Goal: Contribute content: Contribute content

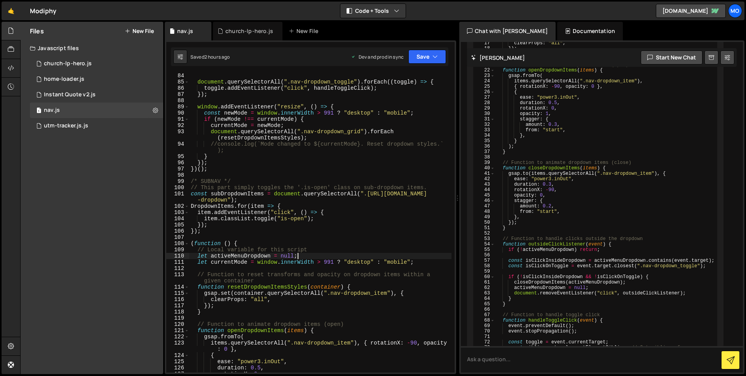
scroll to position [529, 0]
click at [296, 228] on div "document . querySelectorAll ( ".nav-dropdown_toggle" ) . forEach (( toggle ) =>…" at bounding box center [320, 229] width 262 height 312
type textarea "});"
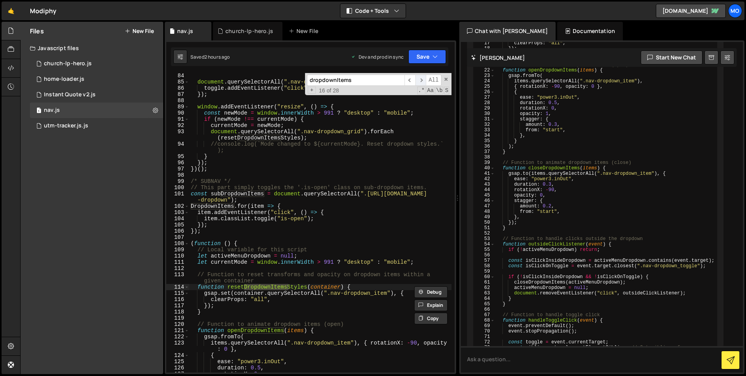
type input "dropdownItems"
click at [420, 80] on span "​" at bounding box center [420, 80] width 11 height 11
click at [412, 80] on span "​" at bounding box center [410, 80] width 11 height 11
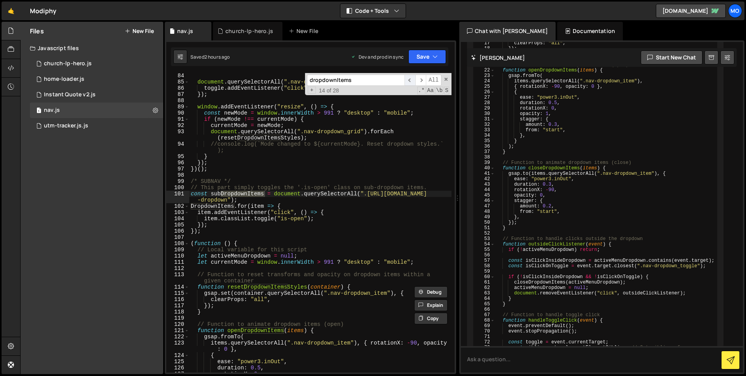
click at [412, 80] on span "​" at bounding box center [410, 80] width 11 height 11
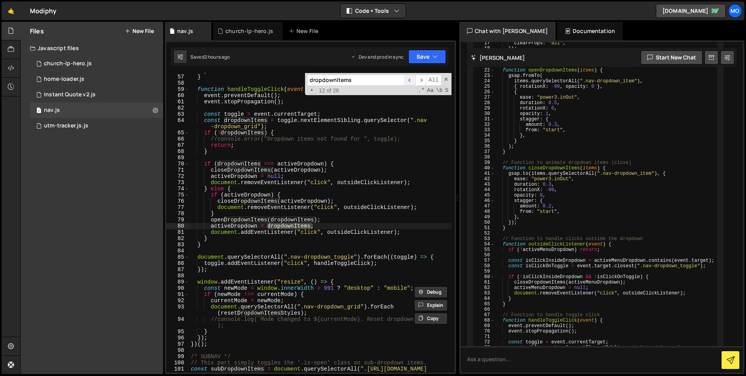
scroll to position [354, 0]
click at [412, 80] on span "​" at bounding box center [410, 80] width 11 height 11
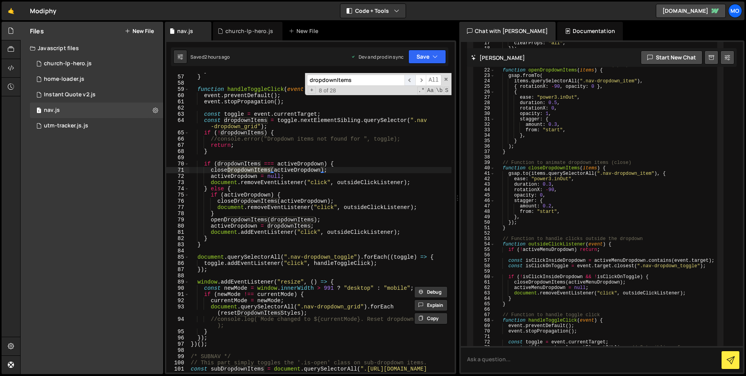
click at [412, 80] on span "​" at bounding box center [410, 80] width 11 height 11
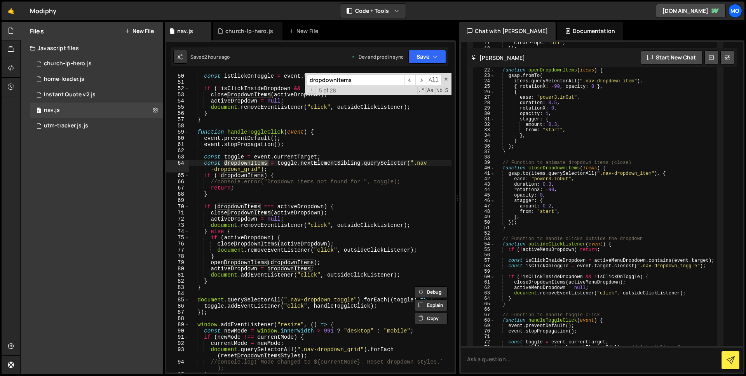
scroll to position [309, 0]
type textarea "event.stopPropagation();"
click at [384, 148] on div "const isClickInsideDropdown = activeDropdown . contains ( event . target ) ; co…" at bounding box center [320, 224] width 262 height 312
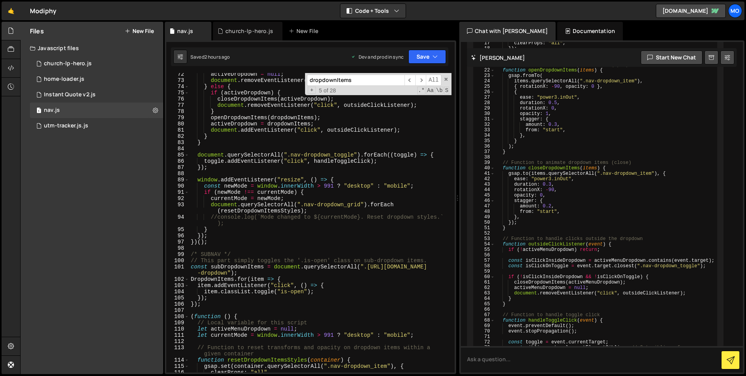
scroll to position [457, 0]
click at [237, 246] on div "activeDropdown = null ; document . removeEventListener ( "click" , outsideClick…" at bounding box center [320, 226] width 262 height 312
type textarea "})();"
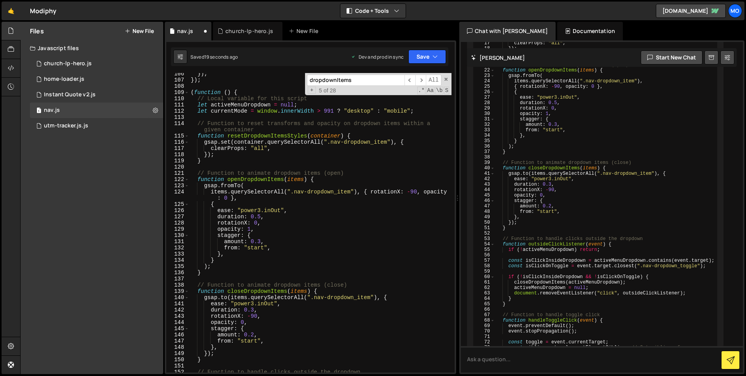
scroll to position [1326, 0]
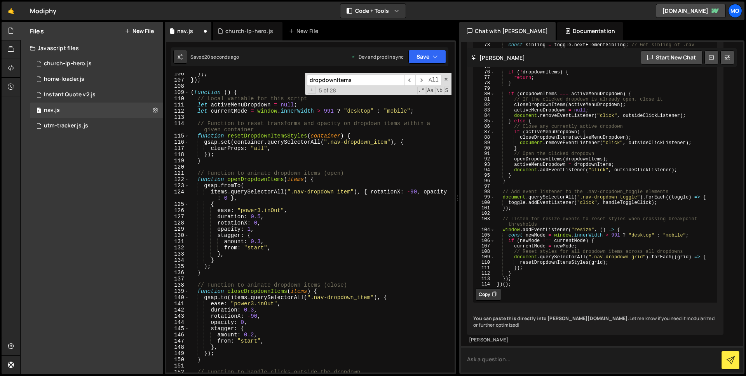
click at [511, 356] on textarea at bounding box center [602, 359] width 282 height 26
type textarea "I'm getting this error:"
click at [97, 76] on div "1 home-loader.js 0" at bounding box center [96, 80] width 133 height 16
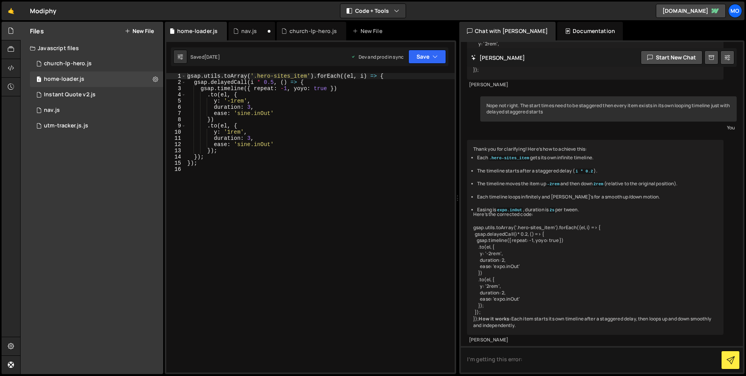
scroll to position [187, 0]
type textarea "});"
click at [298, 166] on div "gsap . utils . toArray ( '.hero-sites_item' ) . forEach (( el , i ) => { gsap .…" at bounding box center [320, 229] width 269 height 312
click at [255, 35] on div "nav.js" at bounding box center [252, 31] width 47 height 19
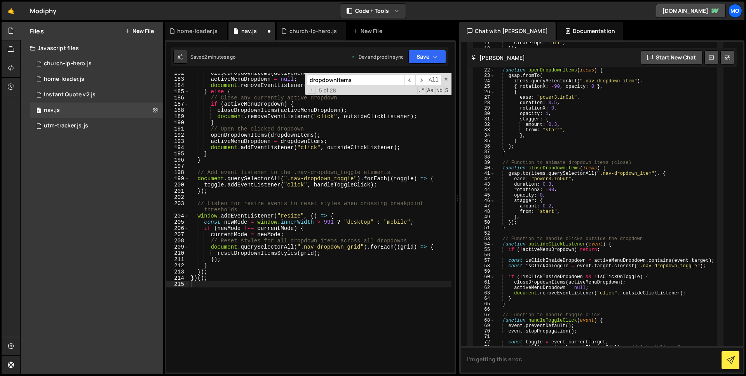
scroll to position [1201, 0]
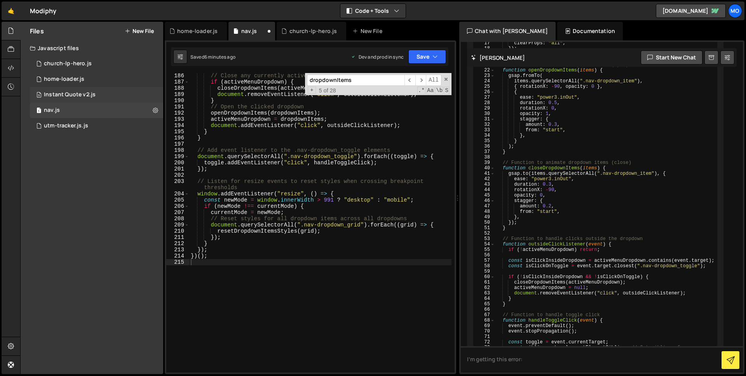
click at [151, 94] on div "9 Instant Quote v2.js 0" at bounding box center [96, 95] width 133 height 16
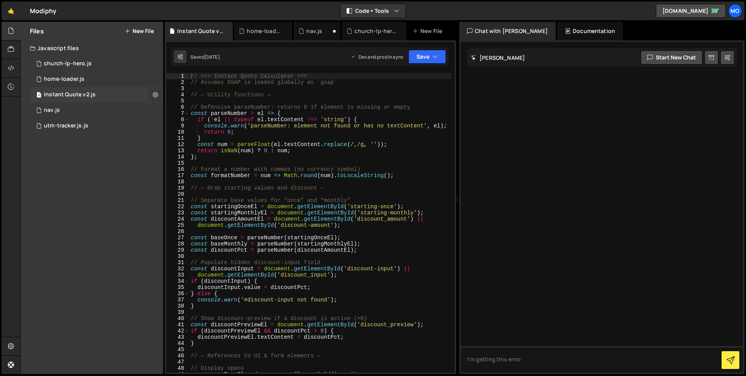
click at [155, 94] on icon at bounding box center [155, 94] width 5 height 7
type input "Instant Quote v2"
radio input "true"
checkbox input "true"
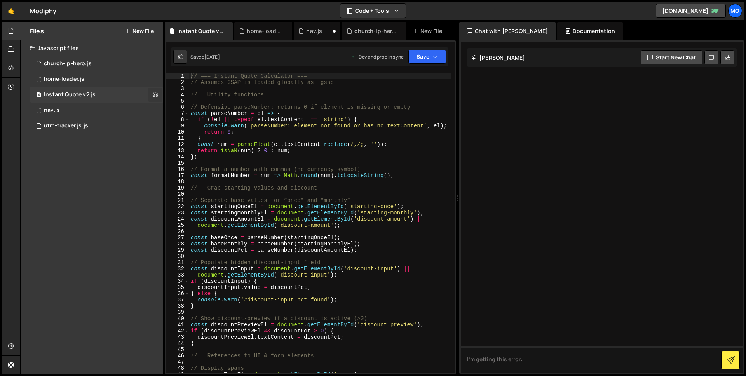
checkbox input "true"
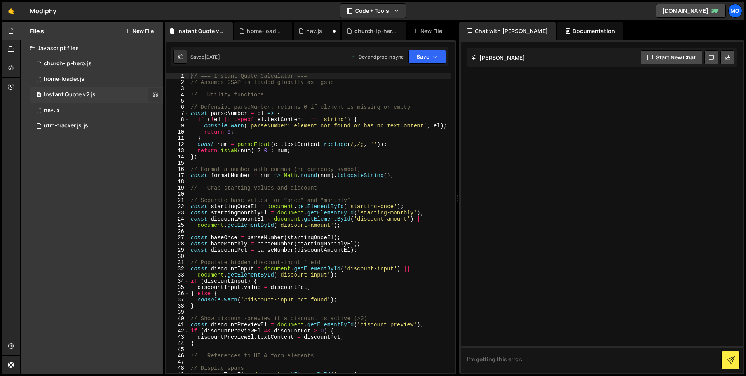
checkbox input "true"
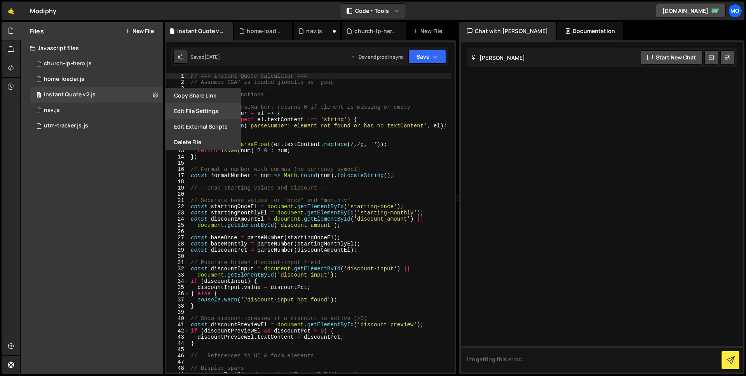
click at [195, 110] on button "Edit File Settings" at bounding box center [203, 111] width 76 height 16
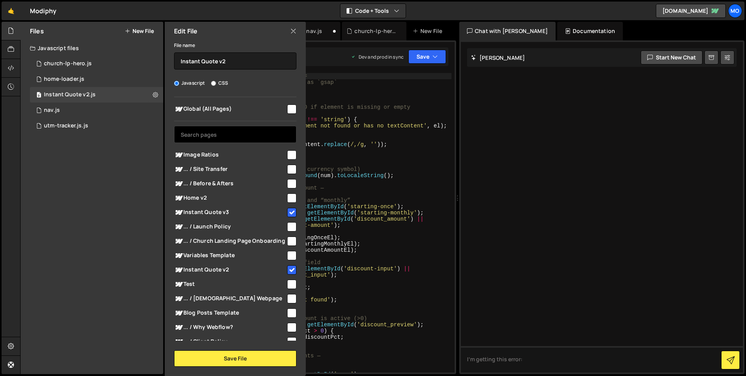
click at [245, 135] on input "text" at bounding box center [235, 134] width 122 height 17
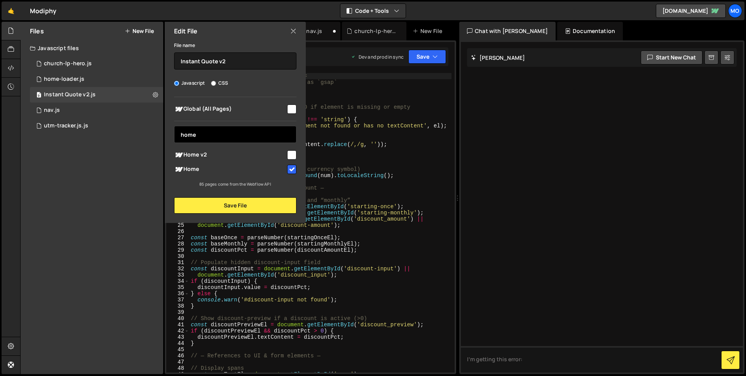
type input "home"
click at [291, 168] on input "checkbox" at bounding box center [291, 169] width 9 height 9
checkbox input "false"
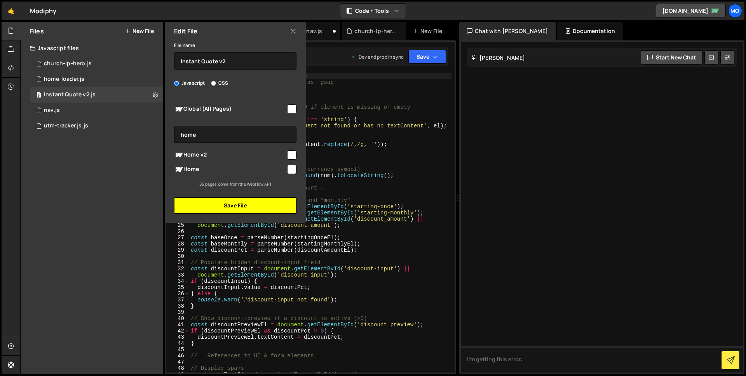
click at [281, 202] on button "Save File" at bounding box center [235, 205] width 122 height 16
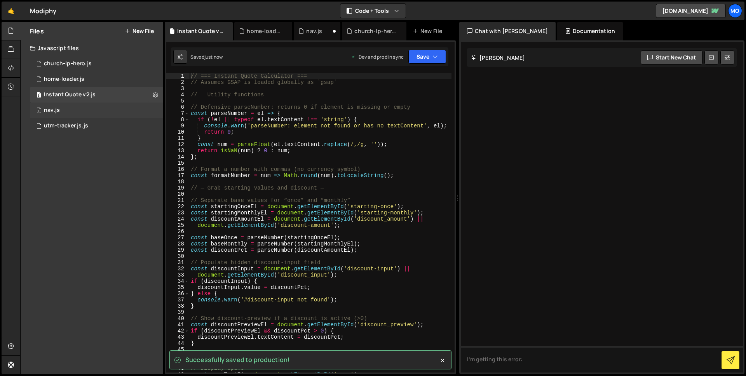
click at [101, 112] on div "1 nav.js 0" at bounding box center [96, 111] width 133 height 16
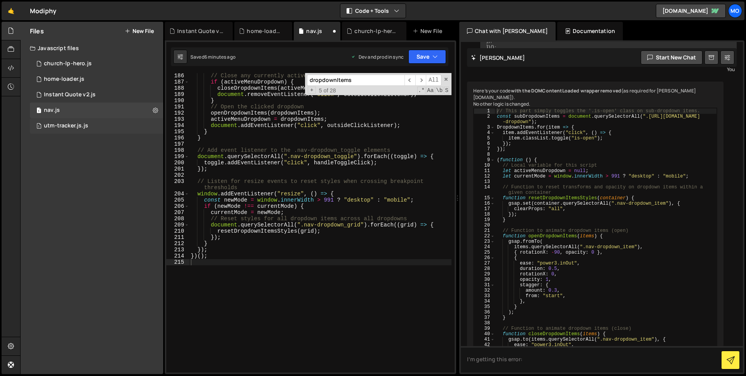
scroll to position [1023, 0]
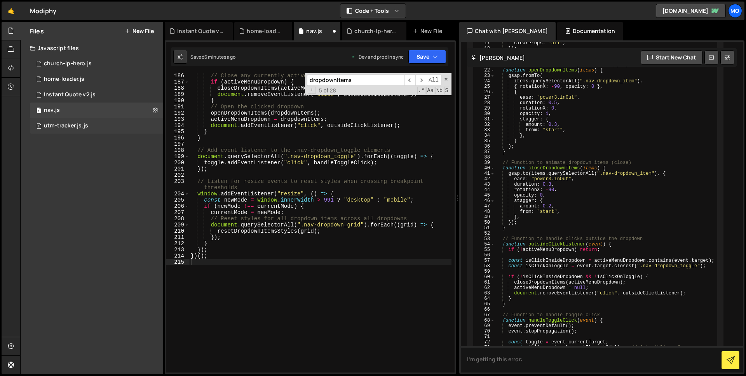
click at [101, 127] on div "1 utm-tracker.js.js 0" at bounding box center [96, 126] width 133 height 16
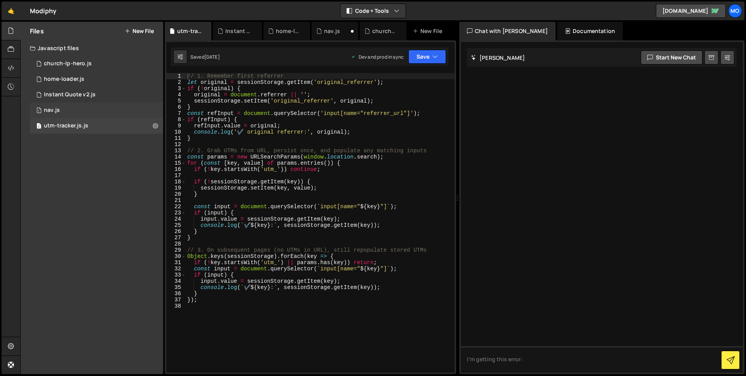
click at [99, 114] on div "1 nav.js 0" at bounding box center [96, 111] width 133 height 16
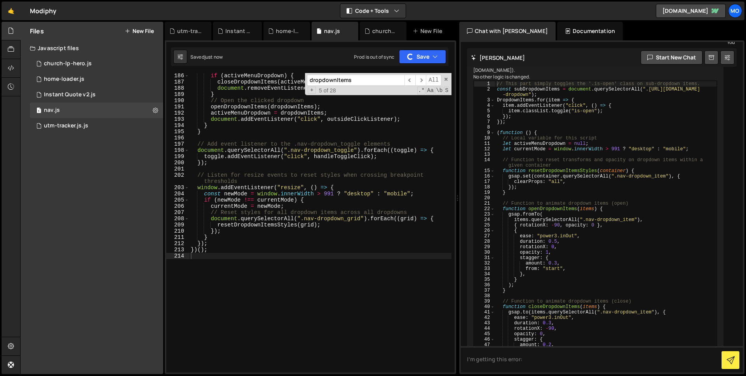
scroll to position [1023, 0]
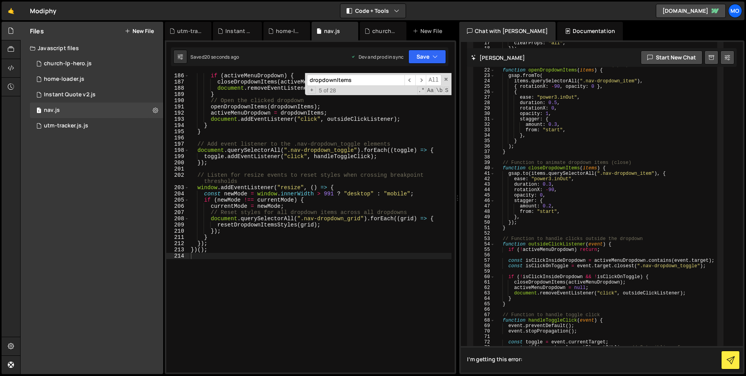
click at [543, 364] on textarea "I'm getting this error:" at bounding box center [602, 359] width 282 height 26
paste textarea "Uncaught (in promise) ReferenceError: DropdownItems is not defined"
type textarea "I'm getting this error: Uncaught (in promise) ReferenceError: DropdownItems is …"
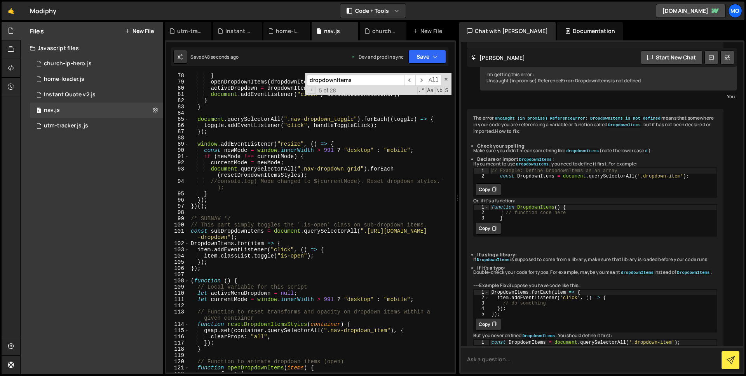
scroll to position [494, 0]
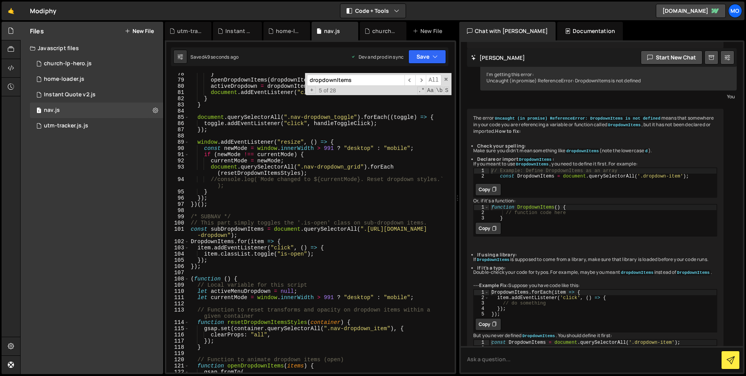
click at [192, 242] on div "} openDropdownItems ( dropdownItems ) ; activeDropdown = dropdownItems ; docume…" at bounding box center [320, 230] width 262 height 318
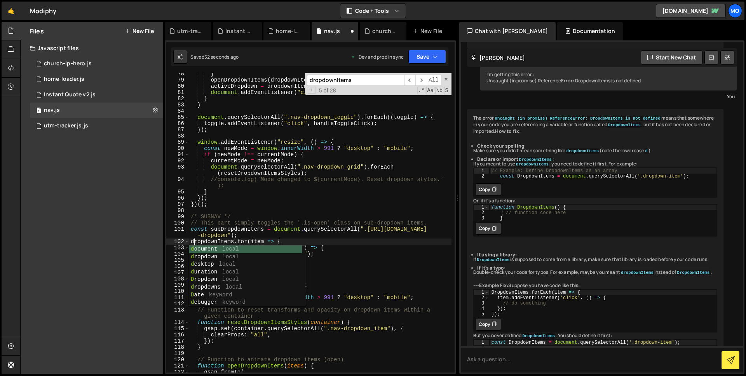
click at [311, 238] on div "} openDropdownItems ( dropdownItems ) ; activeDropdown = dropdownItems ; docume…" at bounding box center [320, 230] width 262 height 318
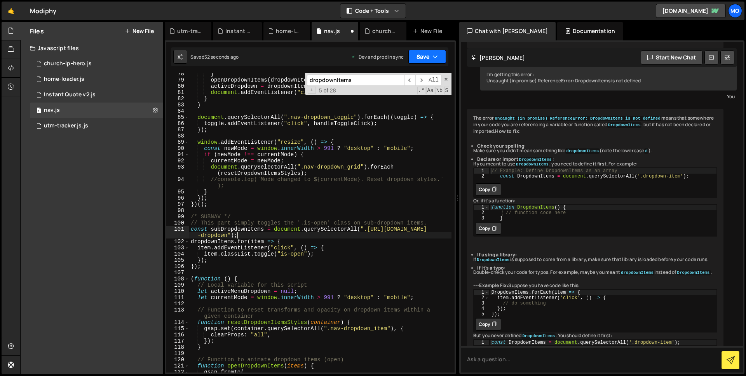
click at [428, 52] on button "Save" at bounding box center [427, 57] width 38 height 14
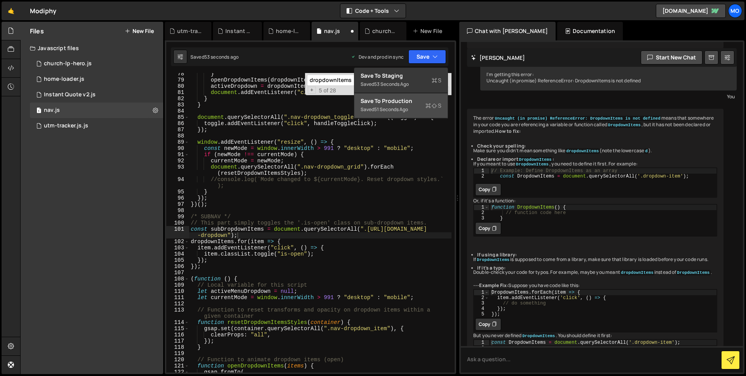
click at [404, 100] on div "Save to Production S" at bounding box center [401, 101] width 81 height 8
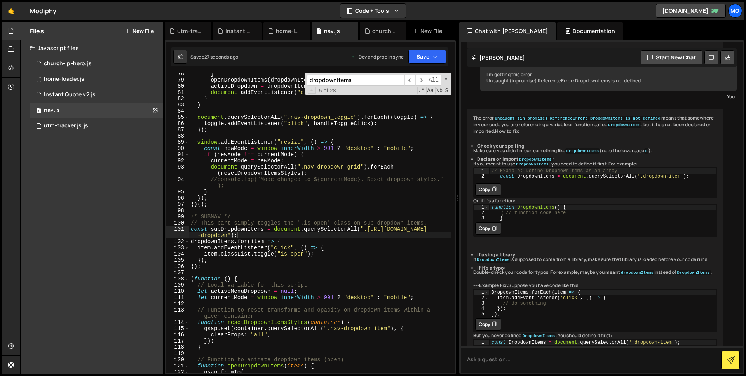
click at [199, 237] on div "} openDropdownItems ( dropdownItems ) ; activeDropdown = dropdownItems ; docume…" at bounding box center [320, 230] width 262 height 318
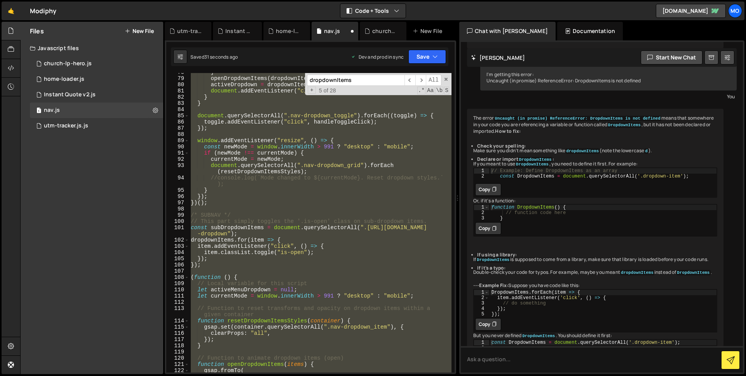
click at [199, 237] on div "} openDropdownItems ( dropdownItems ) ; activeDropdown = dropdownItems ; docume…" at bounding box center [320, 223] width 262 height 300
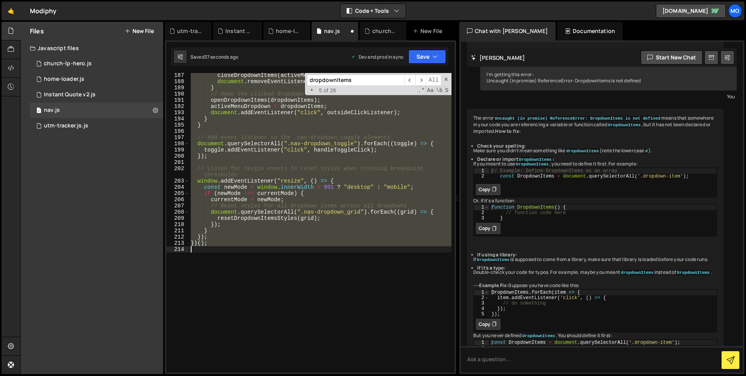
scroll to position [915, 0]
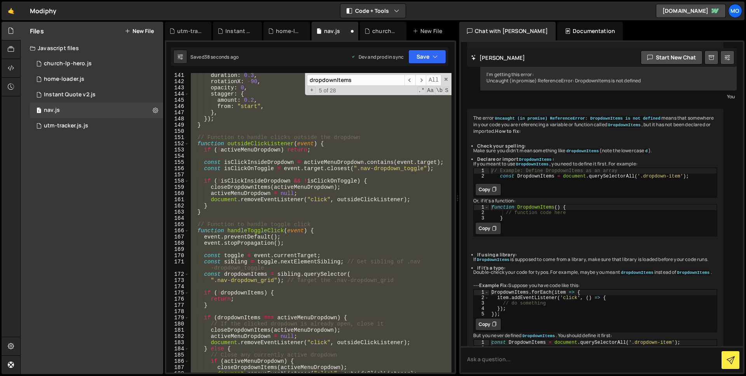
click at [219, 213] on div "duration : 0.3 , rotationX : - 90 , opacity : 0 , stagger : { amount : 0.2 , fr…" at bounding box center [320, 223] width 262 height 300
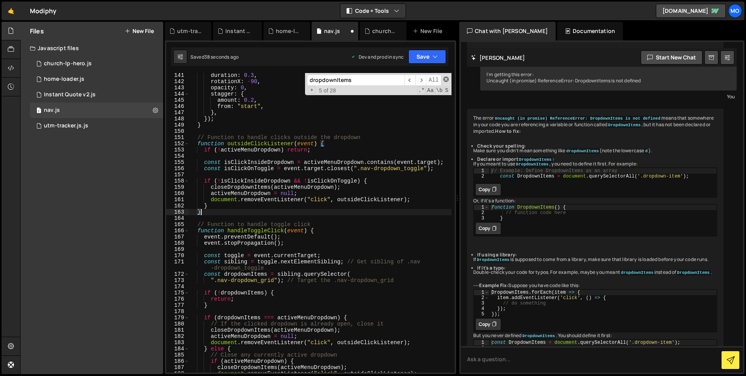
click at [446, 81] on span at bounding box center [445, 79] width 5 height 5
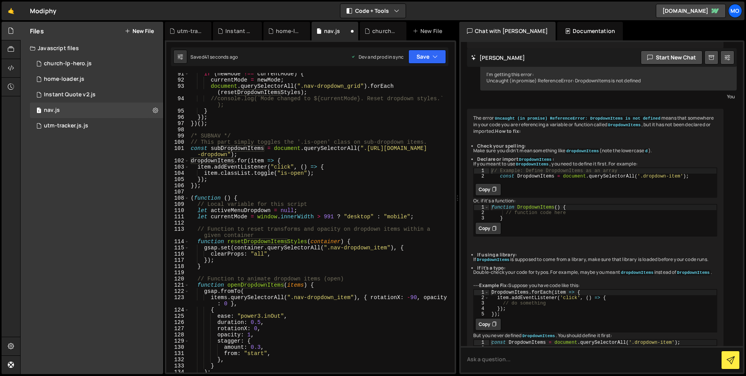
scroll to position [574, 0]
click at [193, 161] on div "if ( newMode !== currentMode ) { currentMode = newMode ; document . querySelect…" at bounding box center [320, 227] width 262 height 312
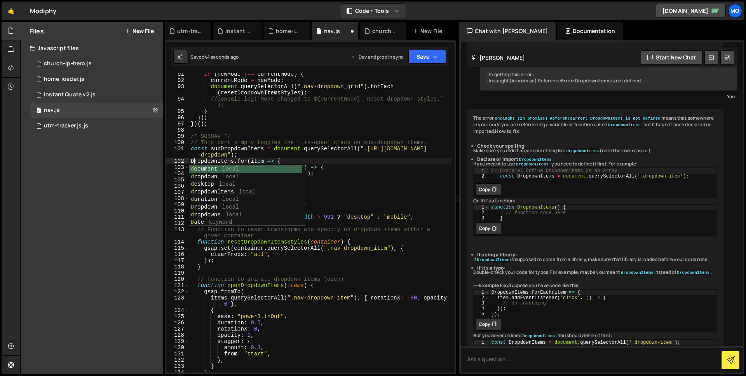
click at [267, 138] on div "if ( newMode !== currentMode ) { currentMode = newMode ; document . querySelect…" at bounding box center [320, 227] width 262 height 312
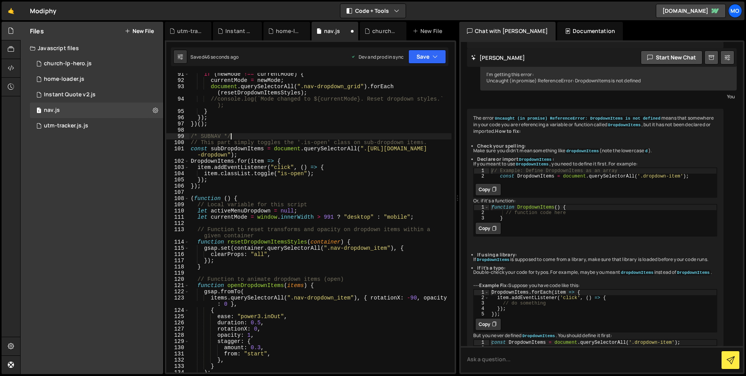
click at [229, 164] on div "if ( newMode !== currentMode ) { currentMode = newMode ; document . querySelect…" at bounding box center [320, 227] width 262 height 312
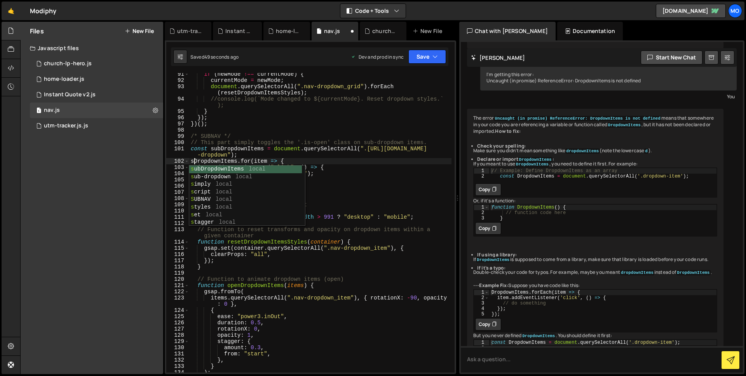
scroll to position [0, 0]
click at [271, 155] on div "if ( newMode !== currentMode ) { currentMode = newMode ; document . querySelect…" at bounding box center [320, 227] width 262 height 312
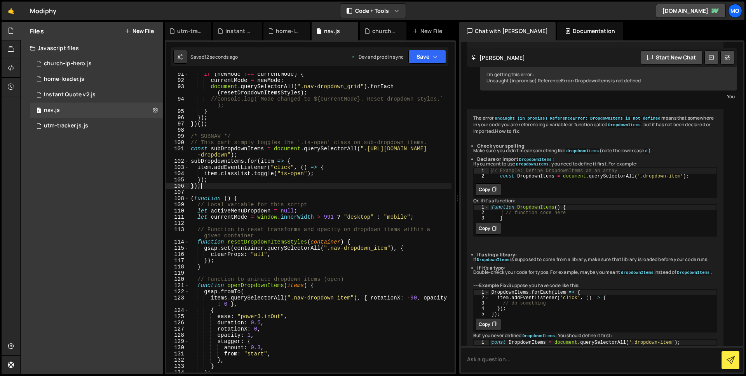
click at [281, 184] on div "if ( newMode !== currentMode ) { currentMode = newMode ; document . querySelect…" at bounding box center [320, 227] width 262 height 312
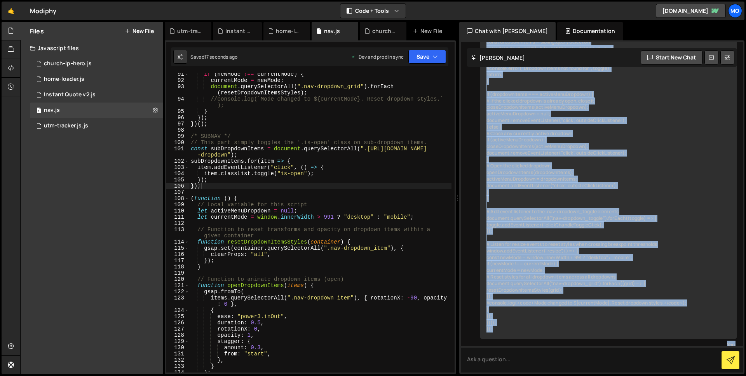
scroll to position [606, 0]
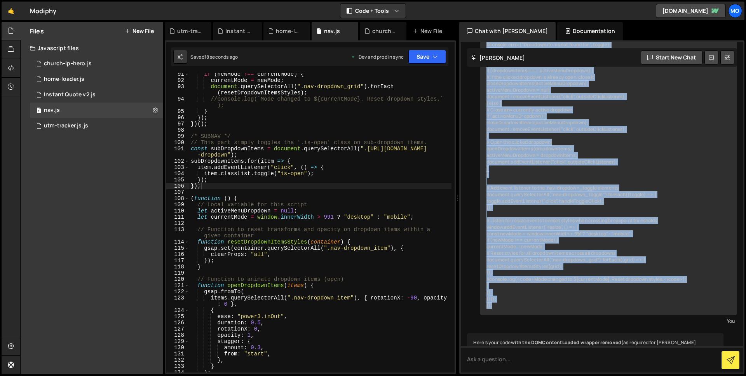
drag, startPoint x: 487, startPoint y: 100, endPoint x: 519, endPoint y: 307, distance: 209.7
copy div "// Subnav document.addEventListener("DOMContentLoaded", () => { // This part si…"
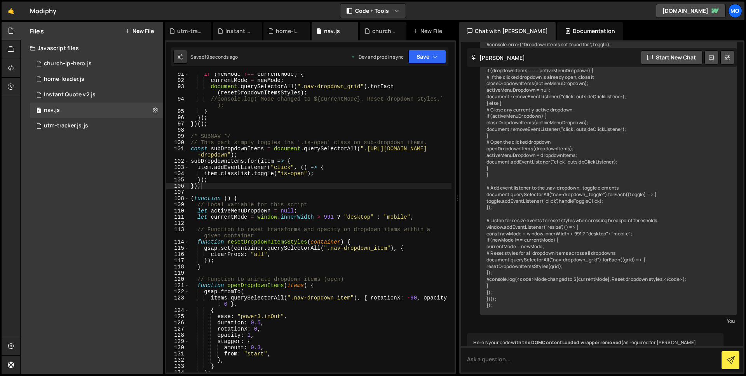
click at [240, 169] on div "if ( newMode !== currentMode ) { currentMode = newMode ; document . querySelect…" at bounding box center [320, 227] width 262 height 312
click at [227, 135] on div "if ( newMode !== currentMode ) { currentMode = newMode ; document . querySelect…" at bounding box center [320, 227] width 262 height 312
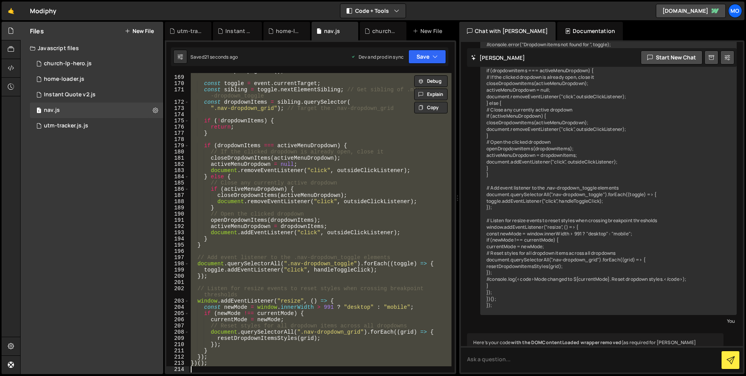
paste textarea ";"
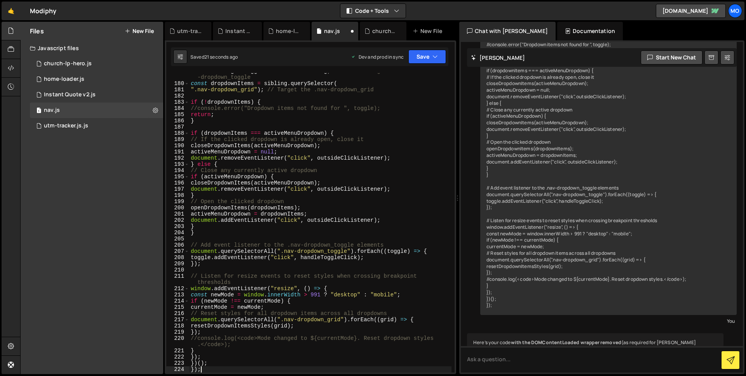
scroll to position [1149, 0]
click at [422, 61] on button "Save" at bounding box center [427, 57] width 38 height 14
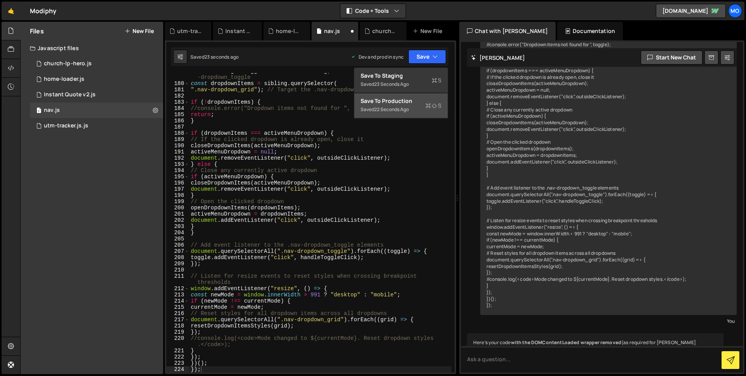
click at [403, 108] on div "22 seconds ago" at bounding box center [391, 109] width 35 height 7
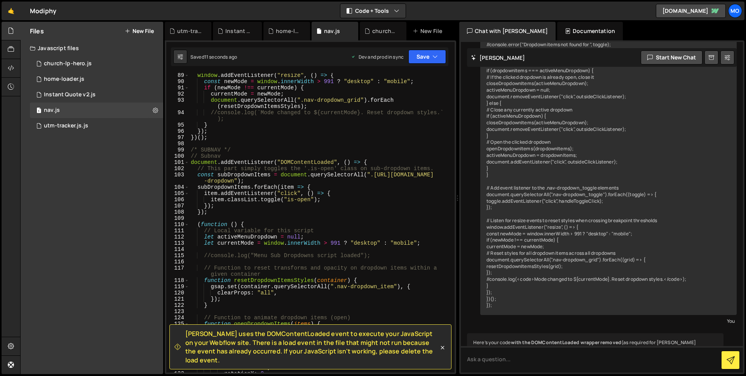
scroll to position [557, 0]
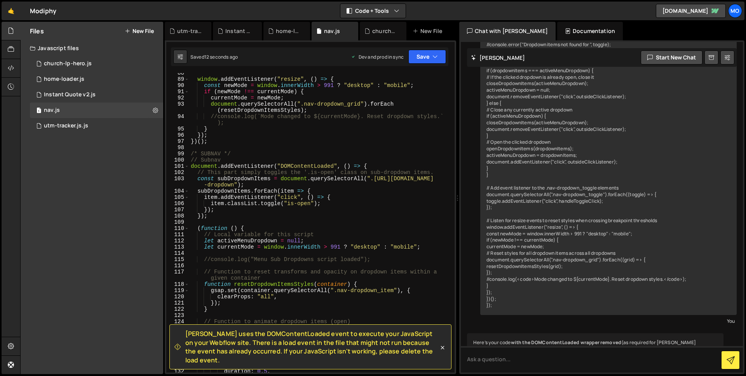
type textarea "document.addEventListener("DOMContentLoaded", () => {"
click at [279, 165] on div "window . addEventListener ( "resize" , ( ) => { const newMode = window . innerW…" at bounding box center [320, 226] width 262 height 312
click at [391, 166] on div "window . addEventListener ( "resize" , ( ) => { const newMode = window . innerW…" at bounding box center [320, 226] width 262 height 312
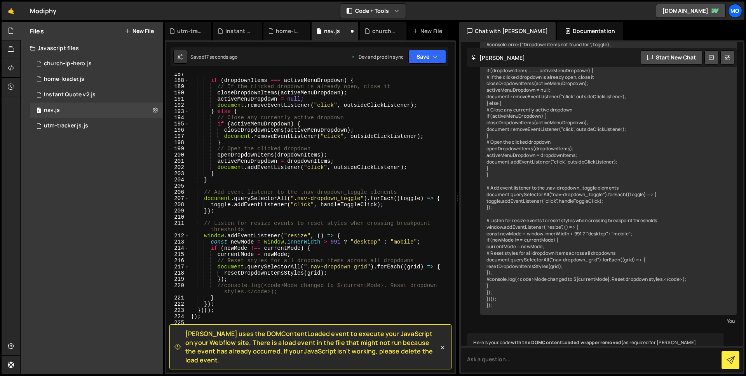
scroll to position [1214, 0]
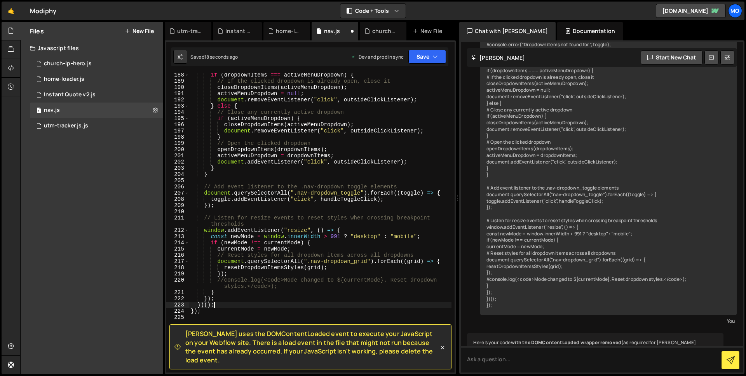
click at [227, 308] on div "if ( dropdownItems === activeMenuDropdown ) { // If the clicked dropdown is alr…" at bounding box center [320, 228] width 262 height 312
type textarea "});"
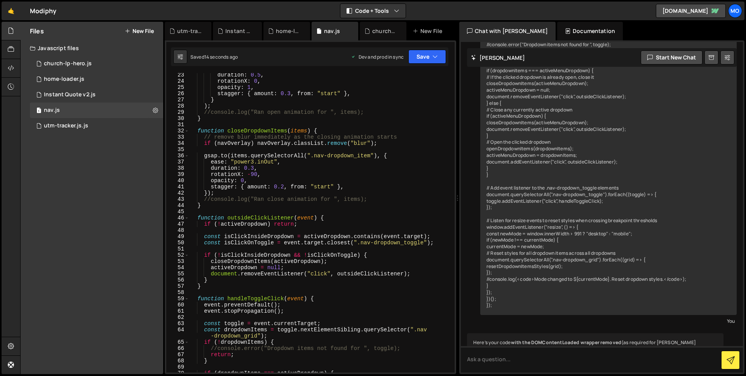
scroll to position [0, 0]
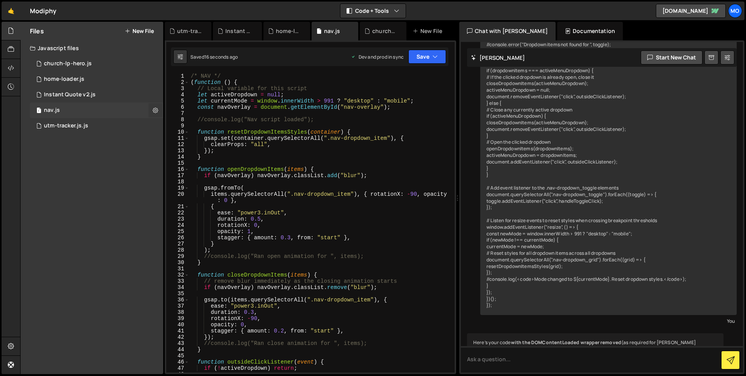
click at [155, 110] on icon at bounding box center [155, 109] width 5 height 7
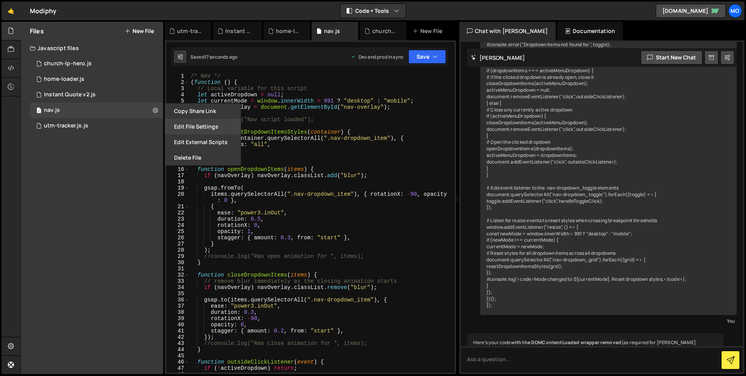
click at [187, 130] on button "Edit File Settings" at bounding box center [203, 127] width 76 height 16
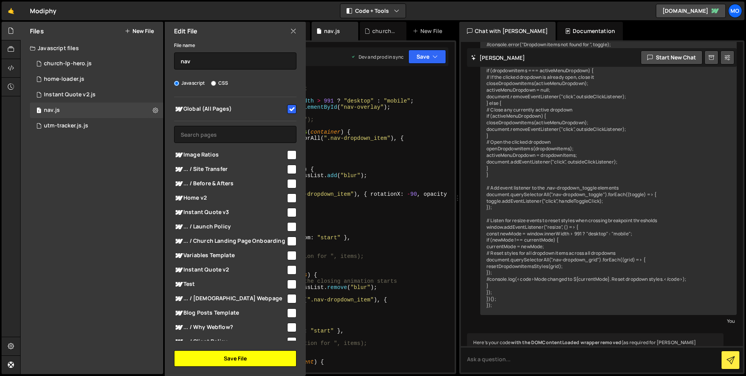
click at [248, 361] on button "Save File" at bounding box center [235, 359] width 122 height 16
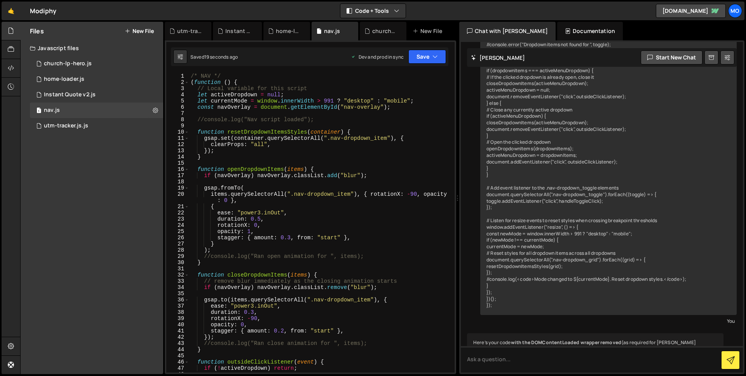
type textarea "ease: "power3.inOut","
click at [373, 307] on div "/* NAV */ ( function ( ) { // Local variable for this script let activeDropdown…" at bounding box center [320, 229] width 262 height 312
